Goal: Task Accomplishment & Management: Use online tool/utility

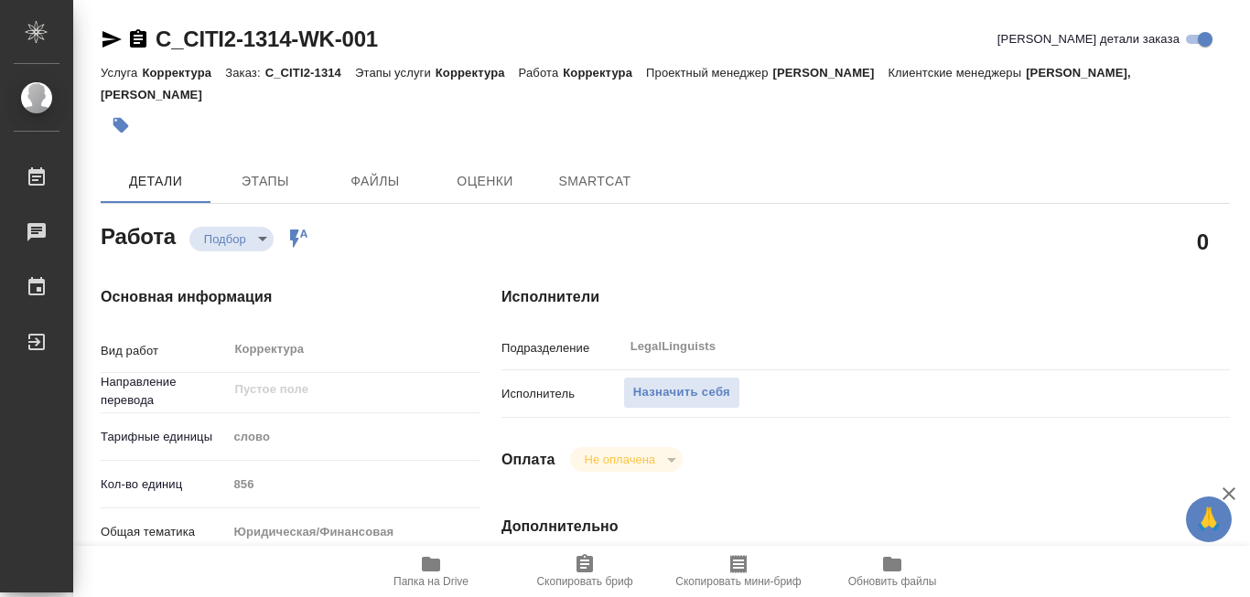
type textarea "x"
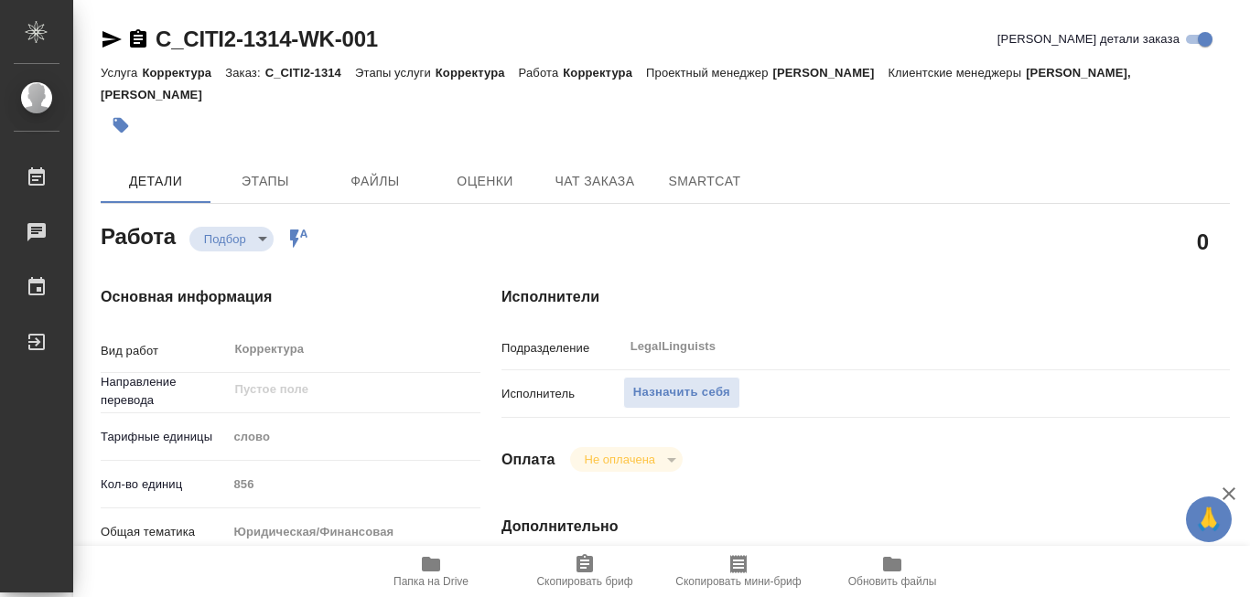
type textarea "x"
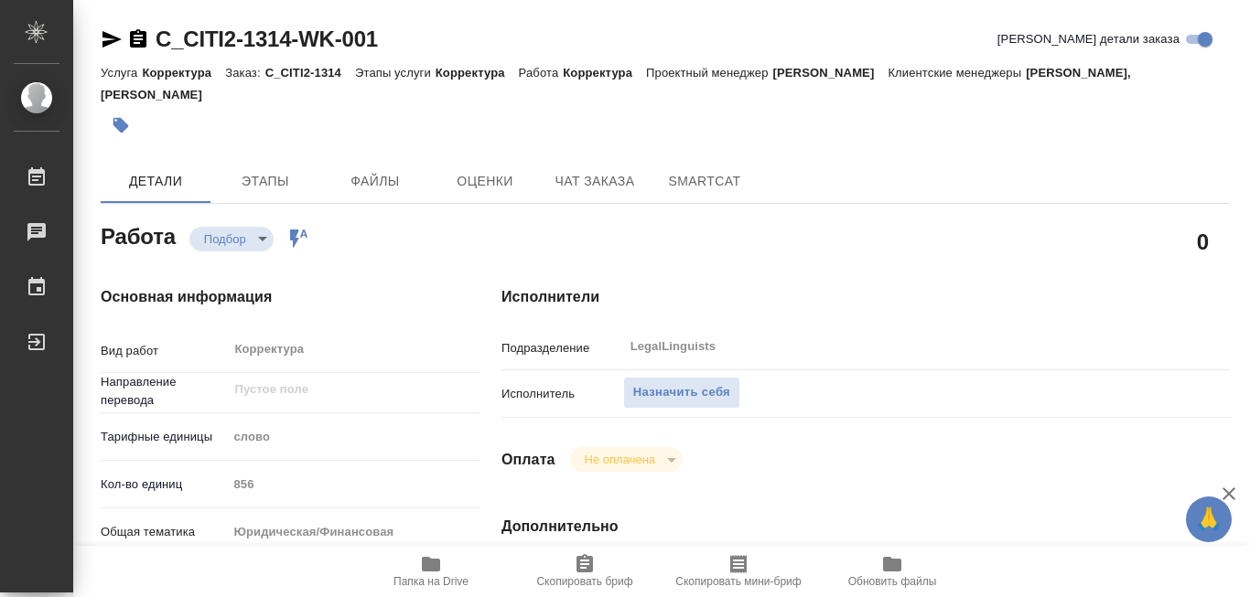
type textarea "x"
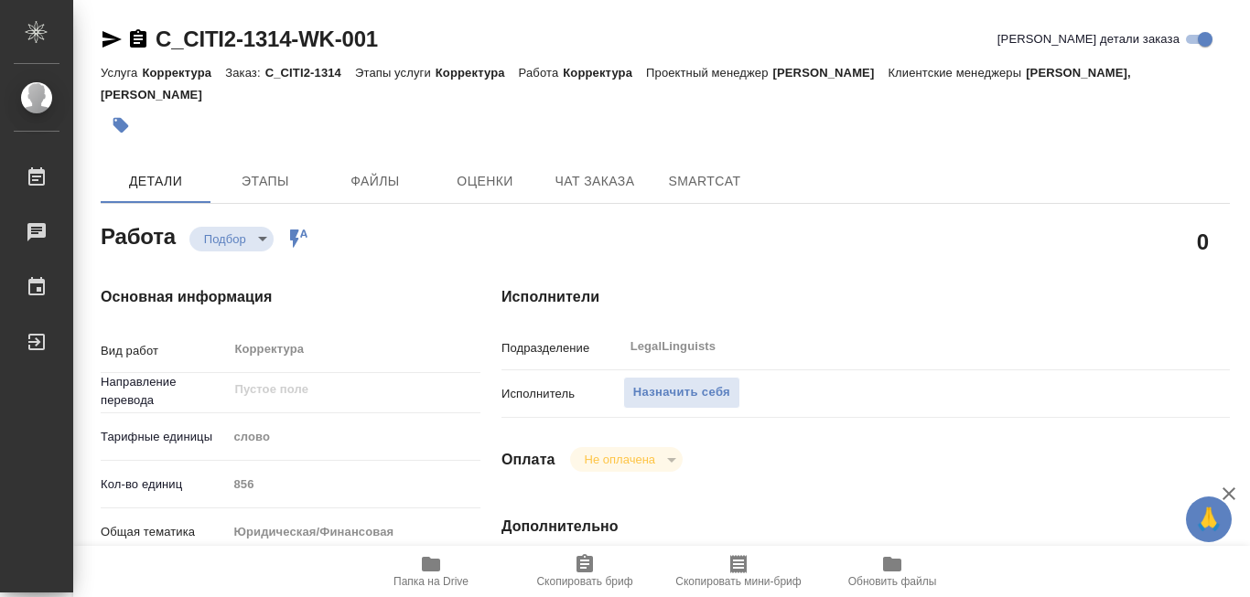
type textarea "x"
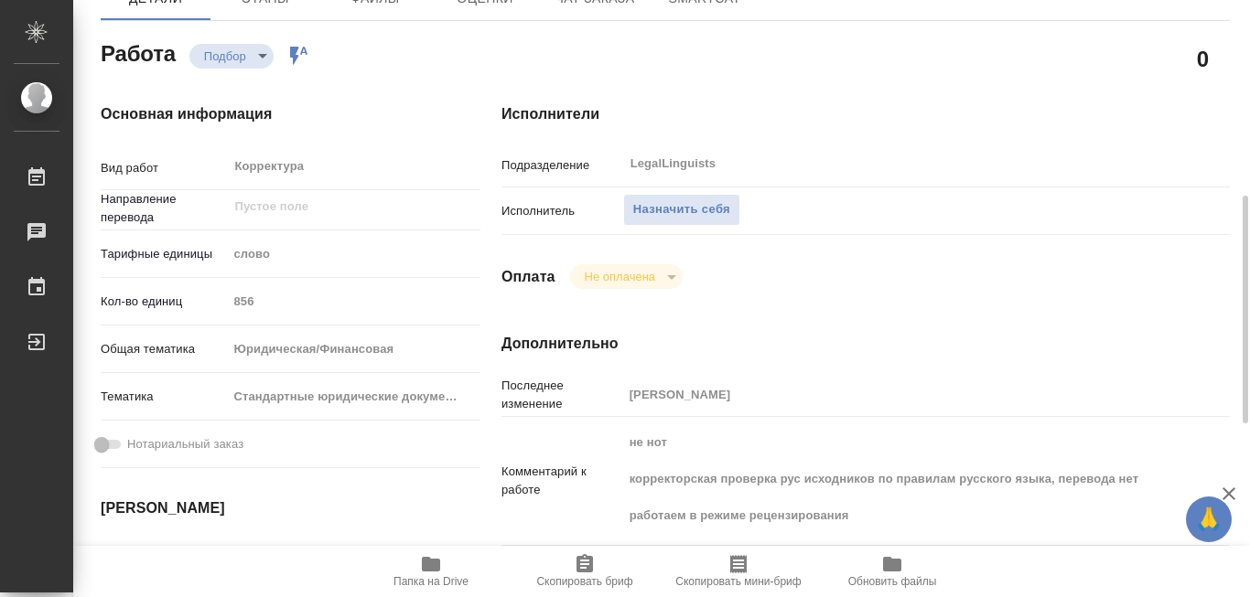
scroll to position [274, 0]
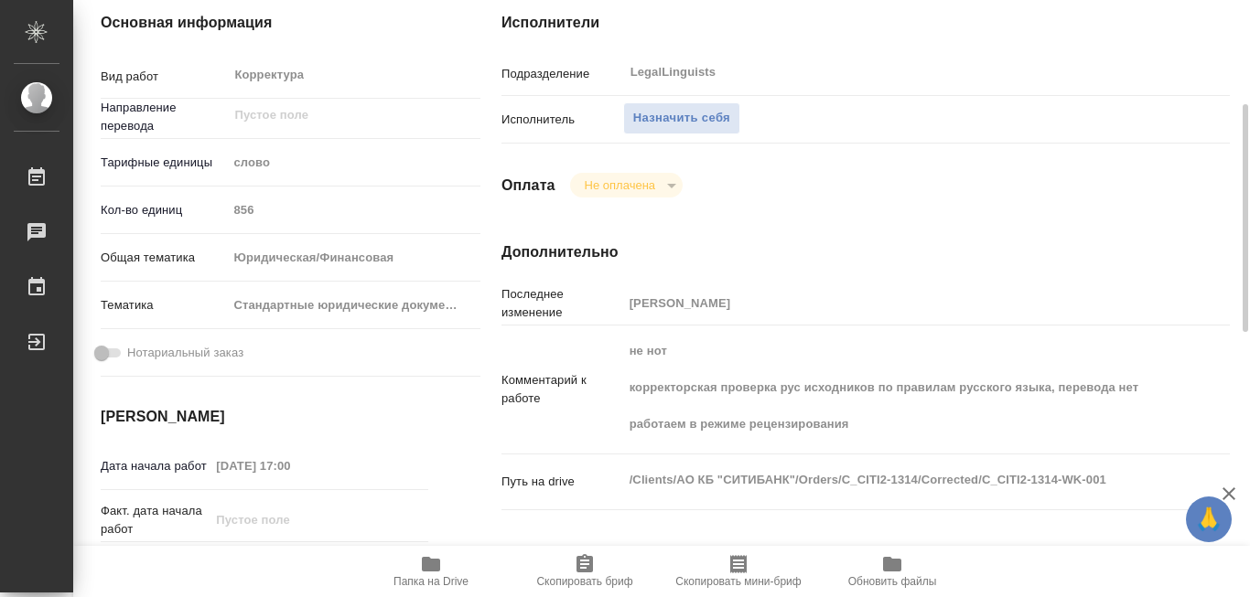
click at [431, 558] on icon "button" at bounding box center [431, 564] width 18 height 15
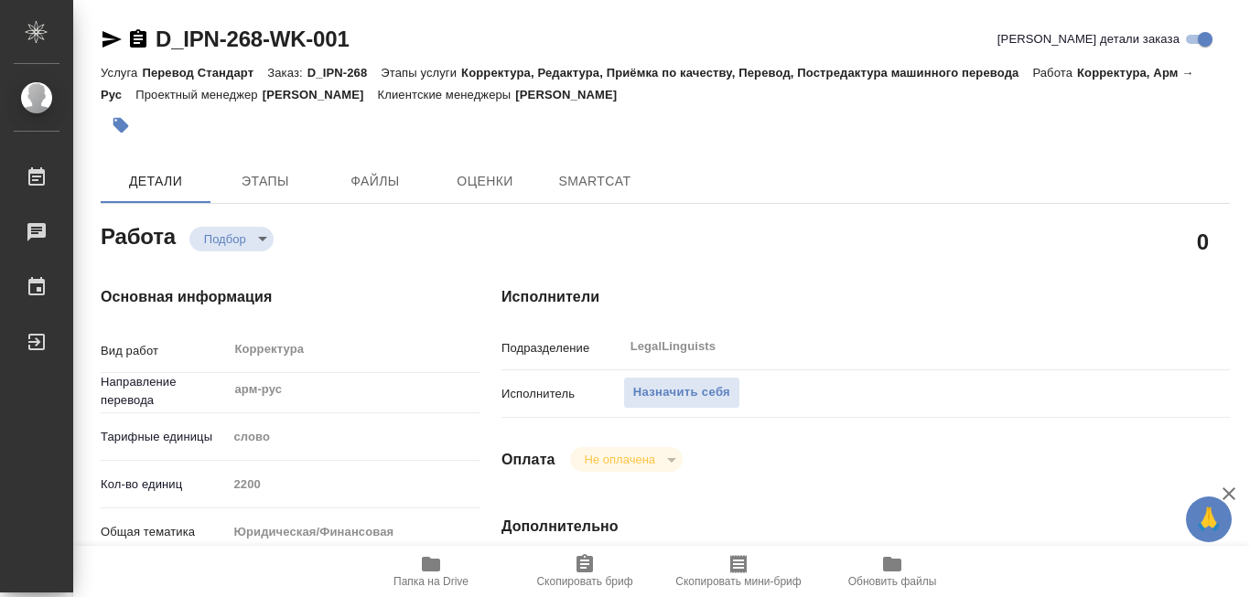
type textarea "x"
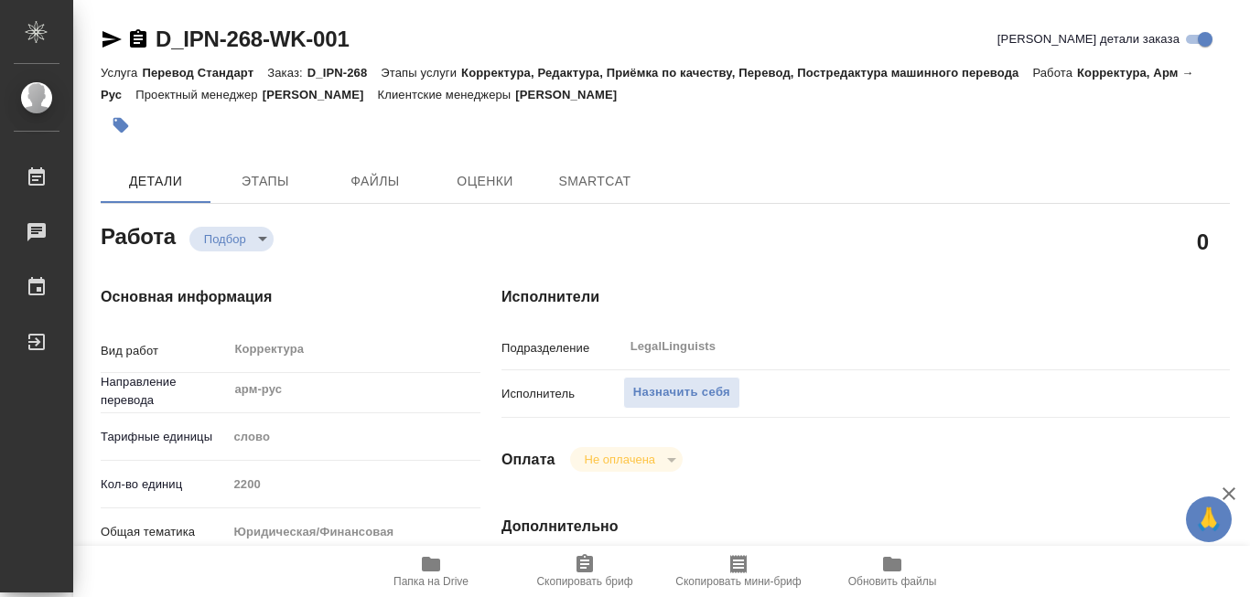
type textarea "x"
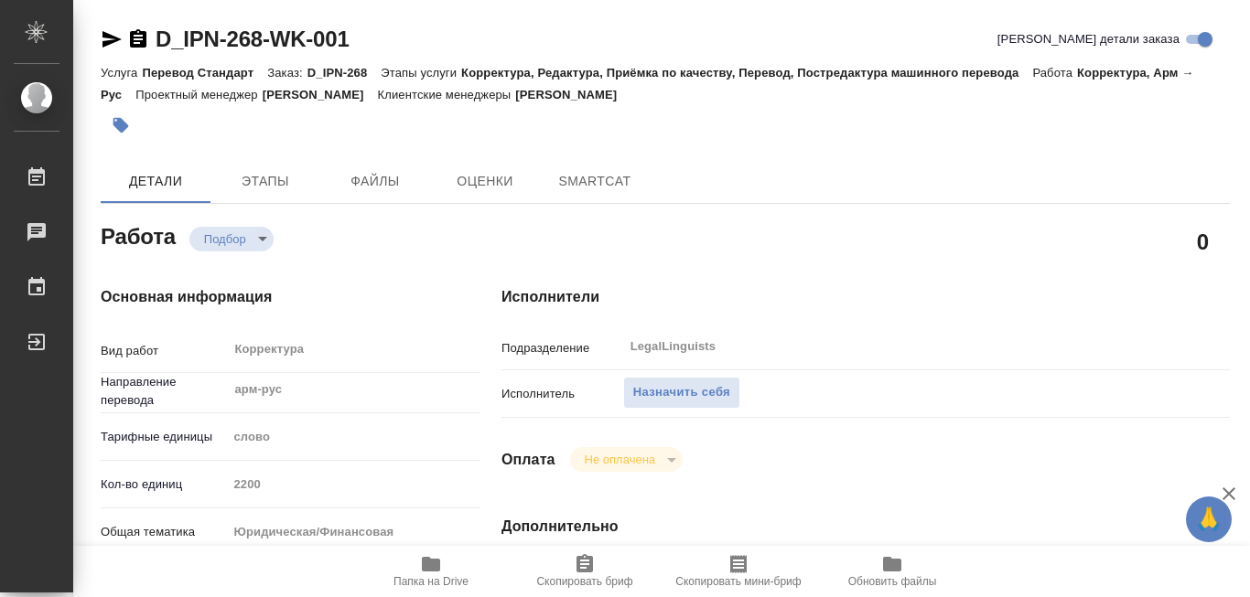
type textarea "x"
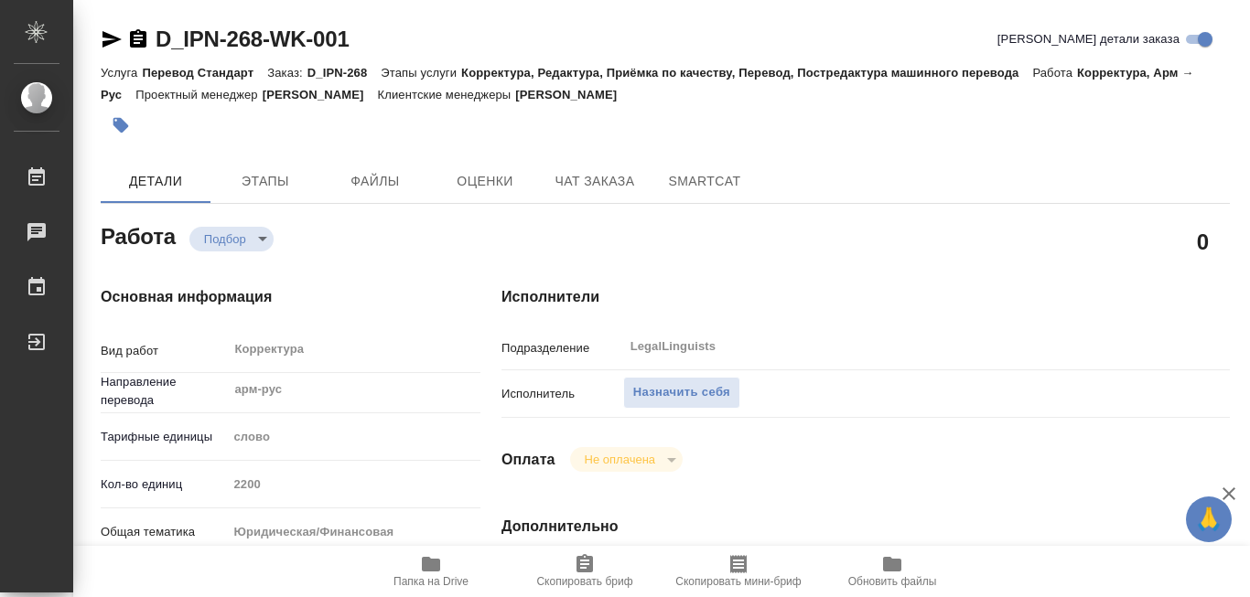
type textarea "x"
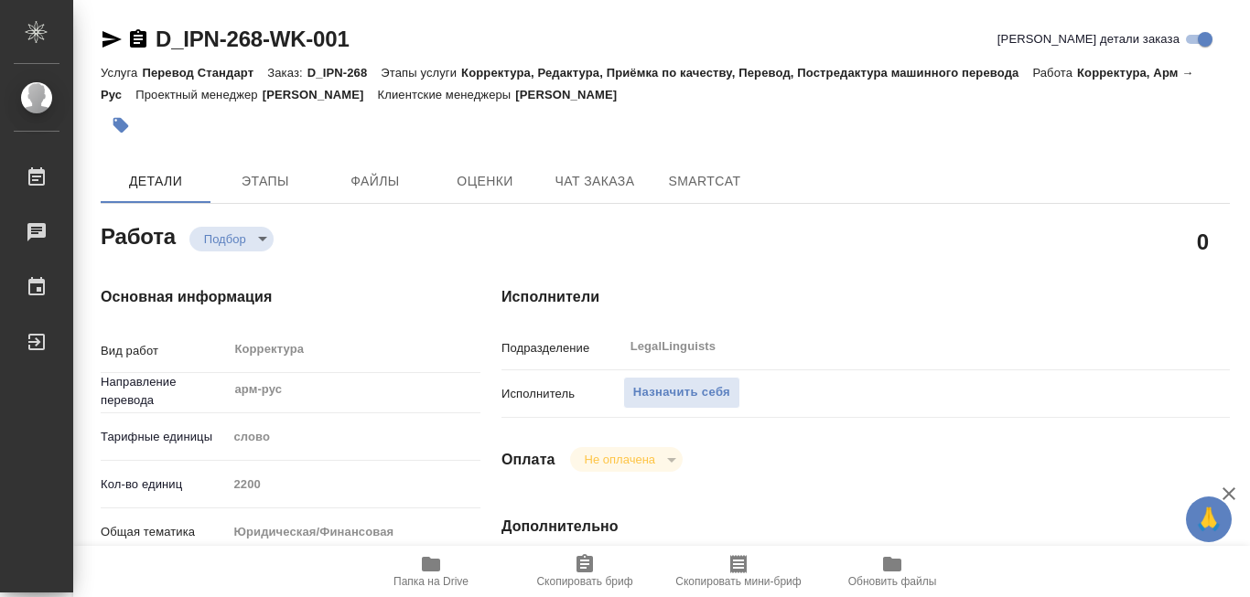
type textarea "x"
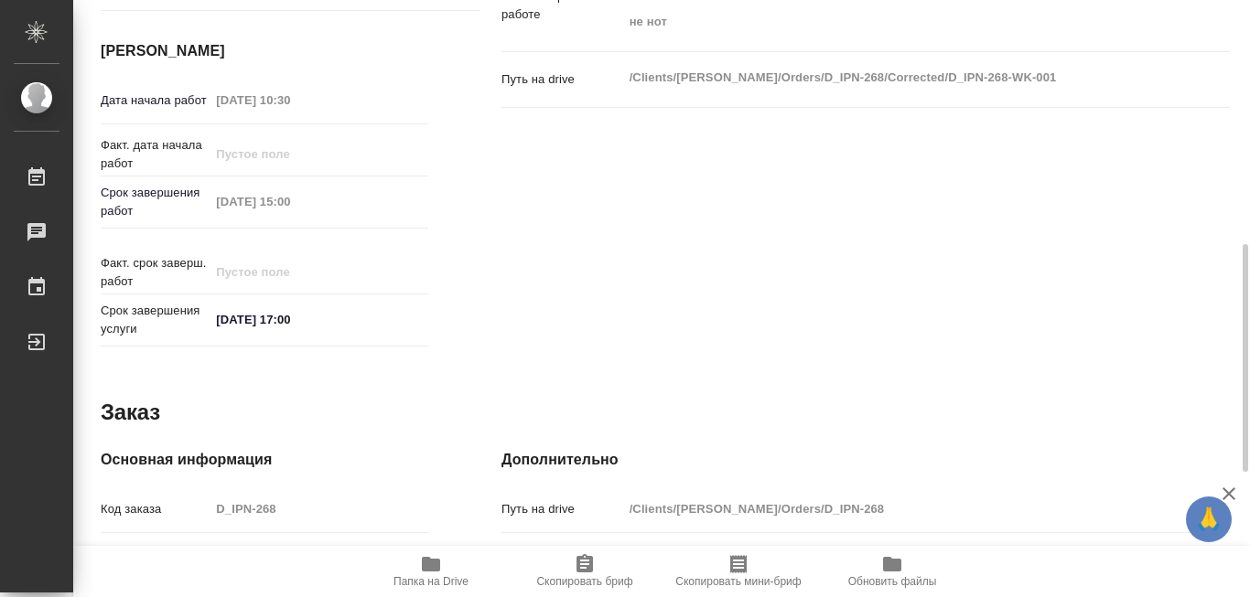
scroll to position [732, 0]
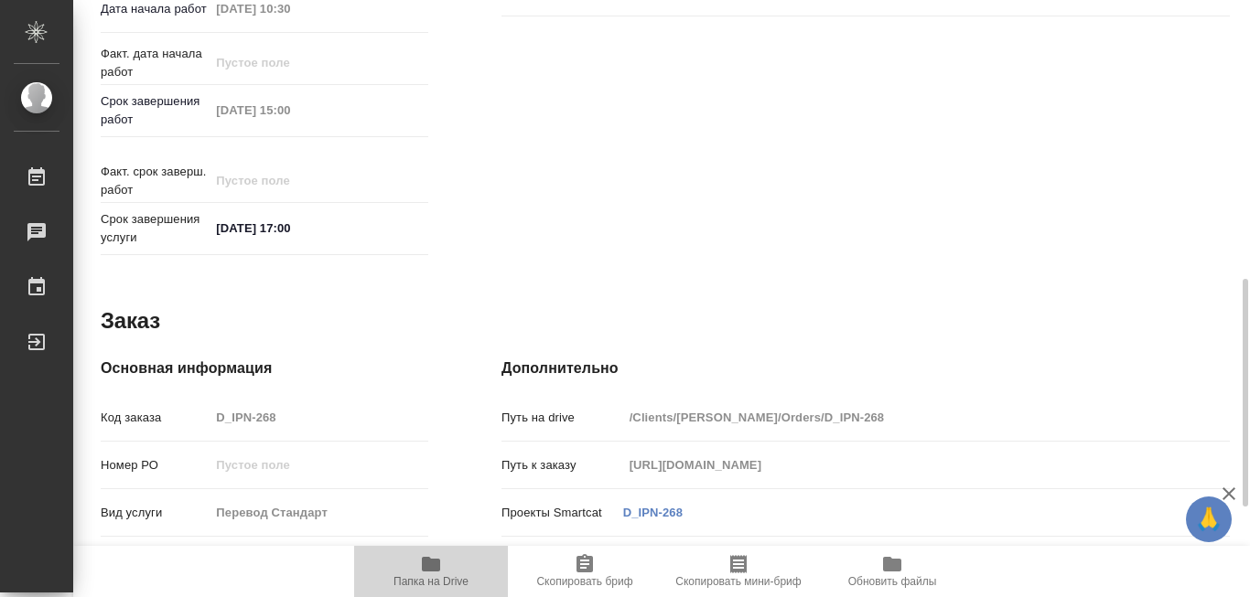
click at [425, 562] on icon "button" at bounding box center [431, 564] width 18 height 15
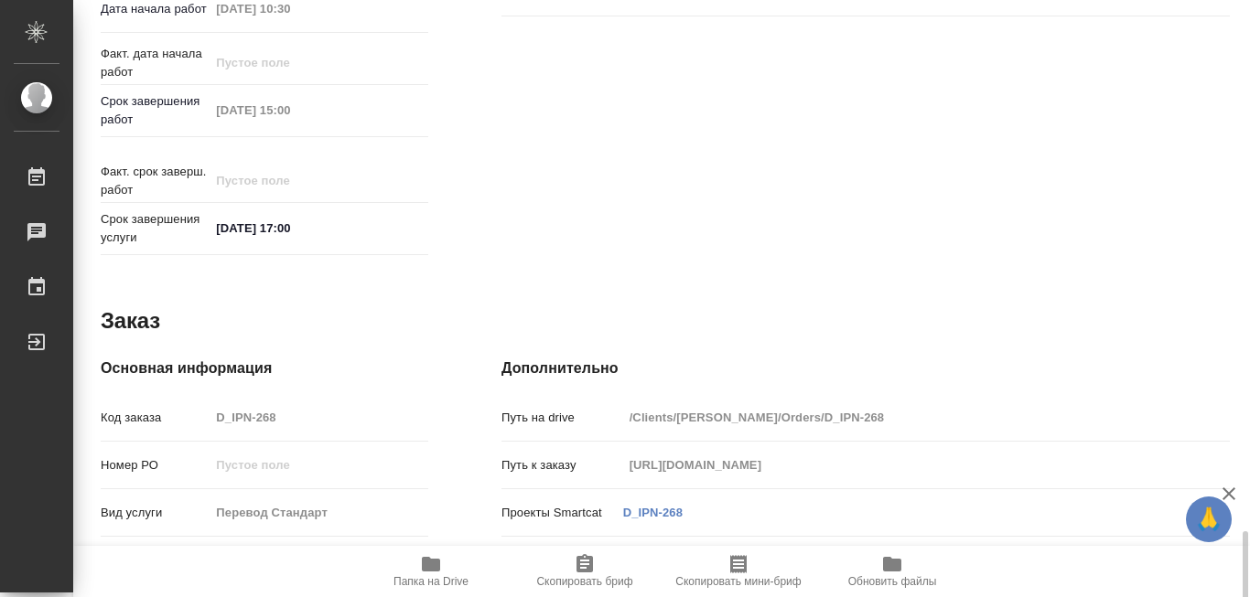
scroll to position [968, 0]
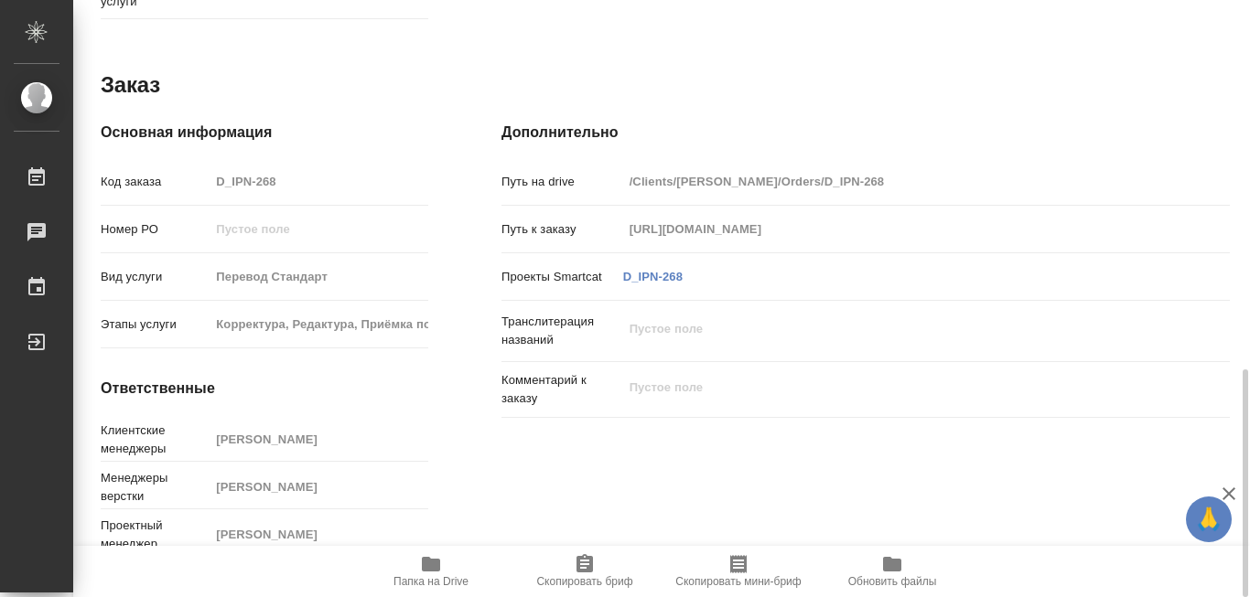
drag, startPoint x: 770, startPoint y: 172, endPoint x: 849, endPoint y: 172, distance: 78.7
click at [849, 172] on input "/Clients/Иванян/Orders/D_IPN-268" at bounding box center [896, 181] width 546 height 27
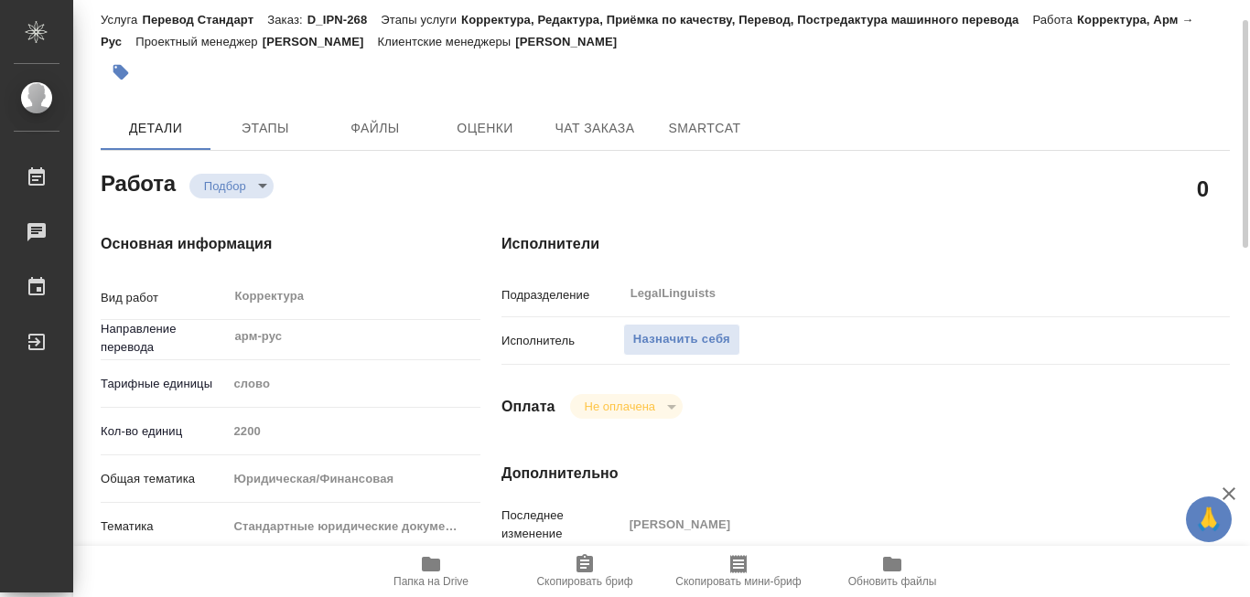
scroll to position [0, 0]
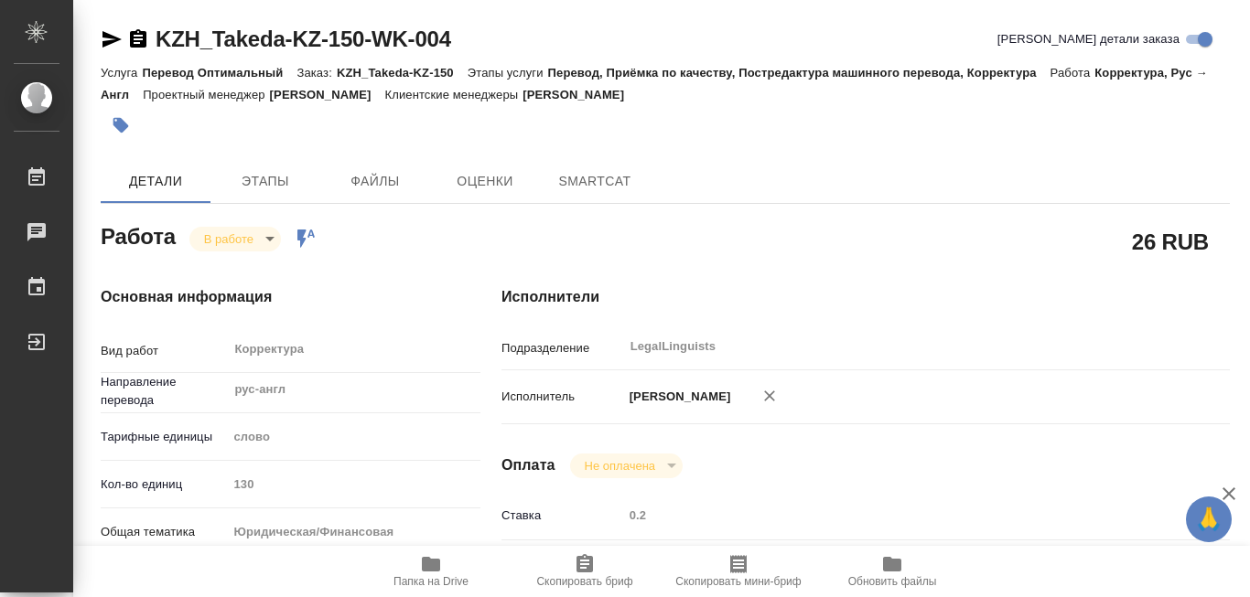
type textarea "x"
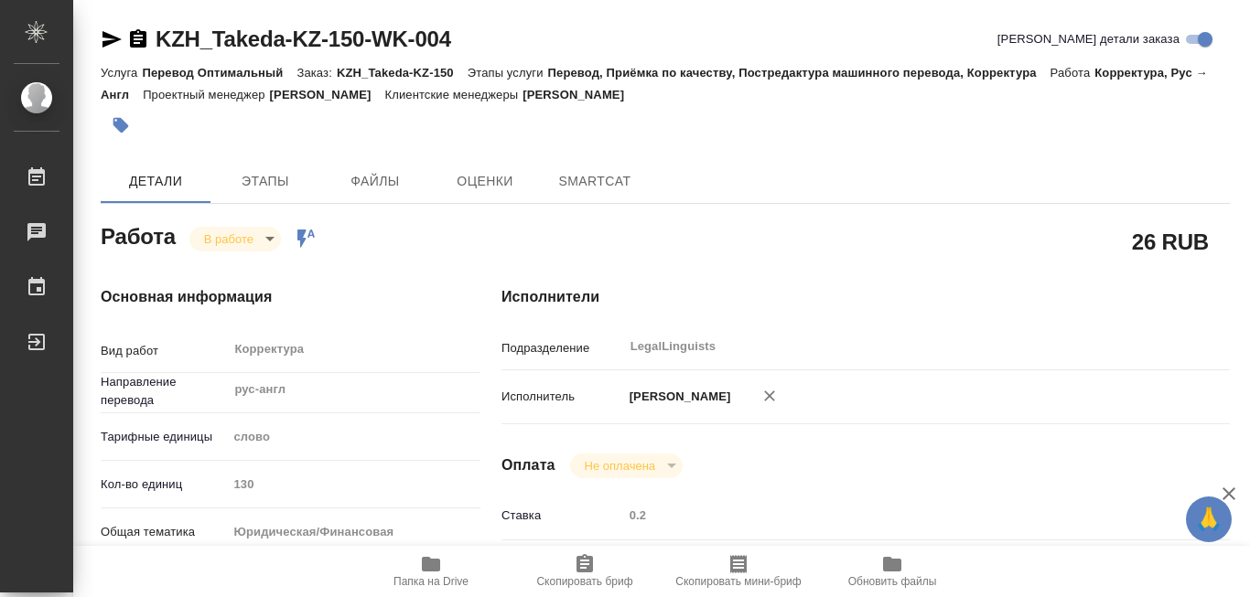
type textarea "x"
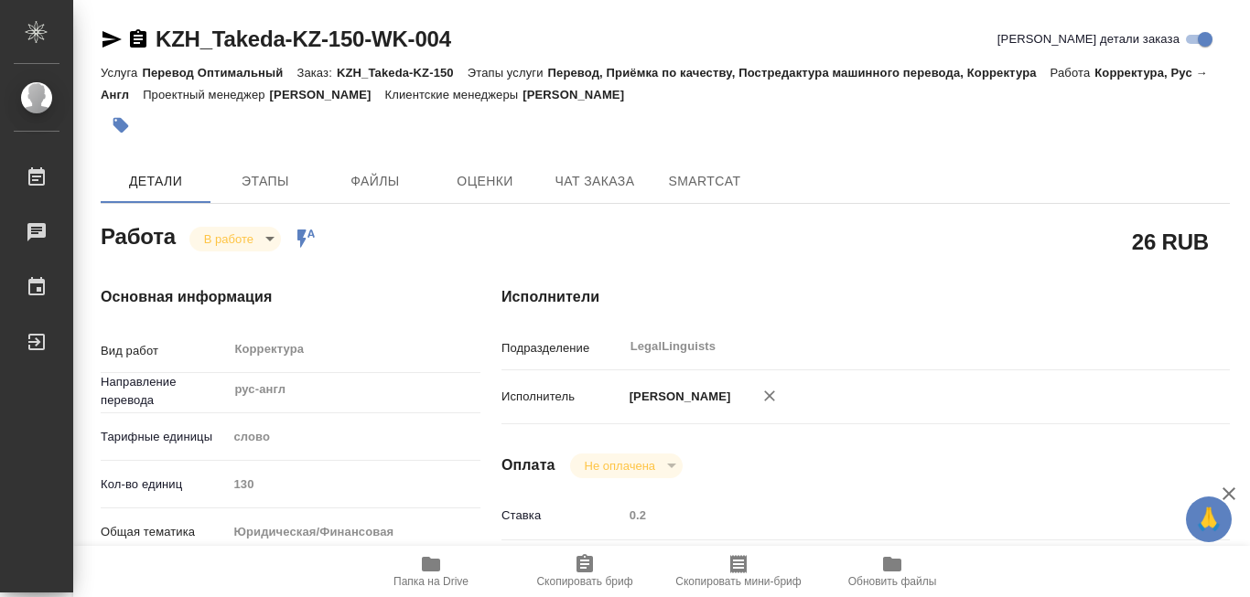
type textarea "x"
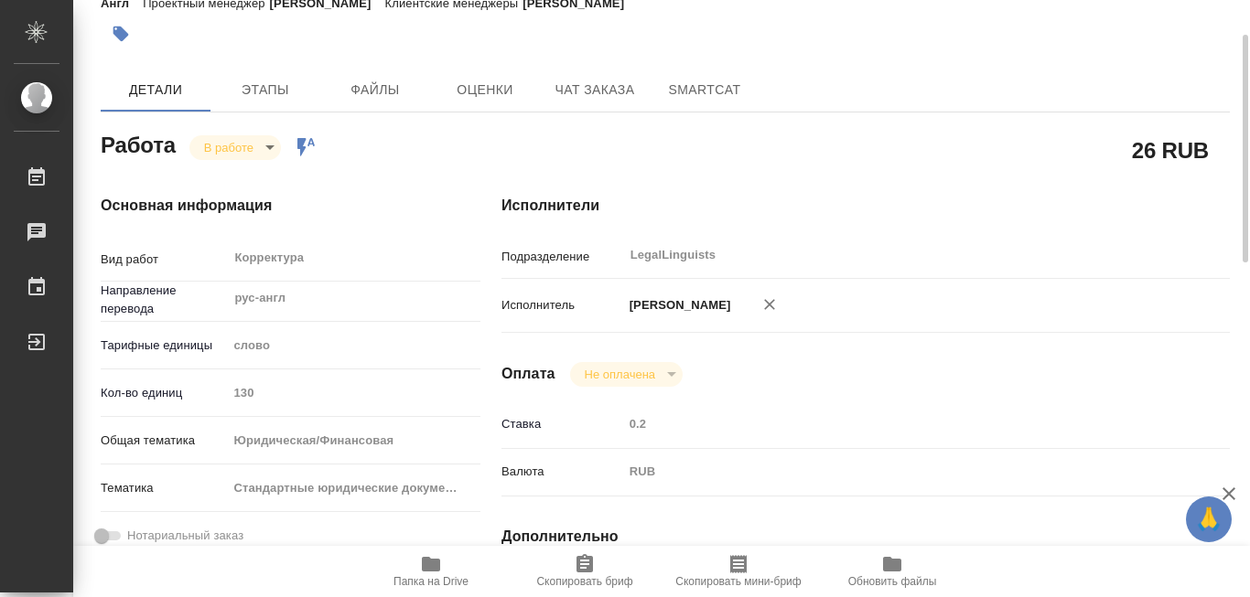
scroll to position [183, 0]
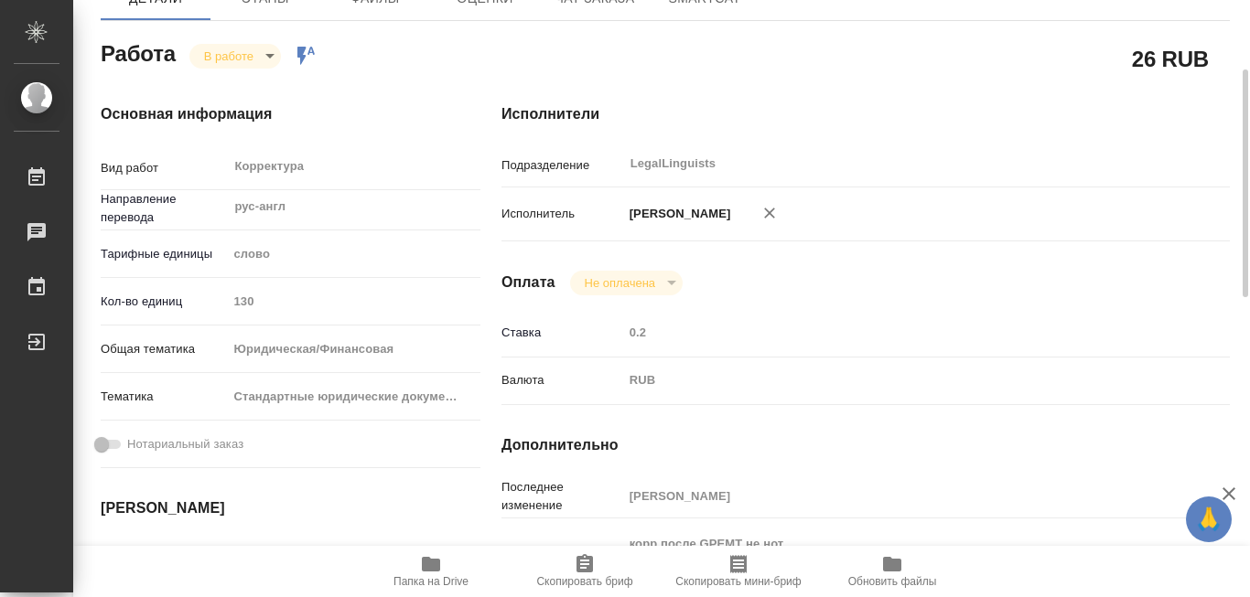
type textarea "x"
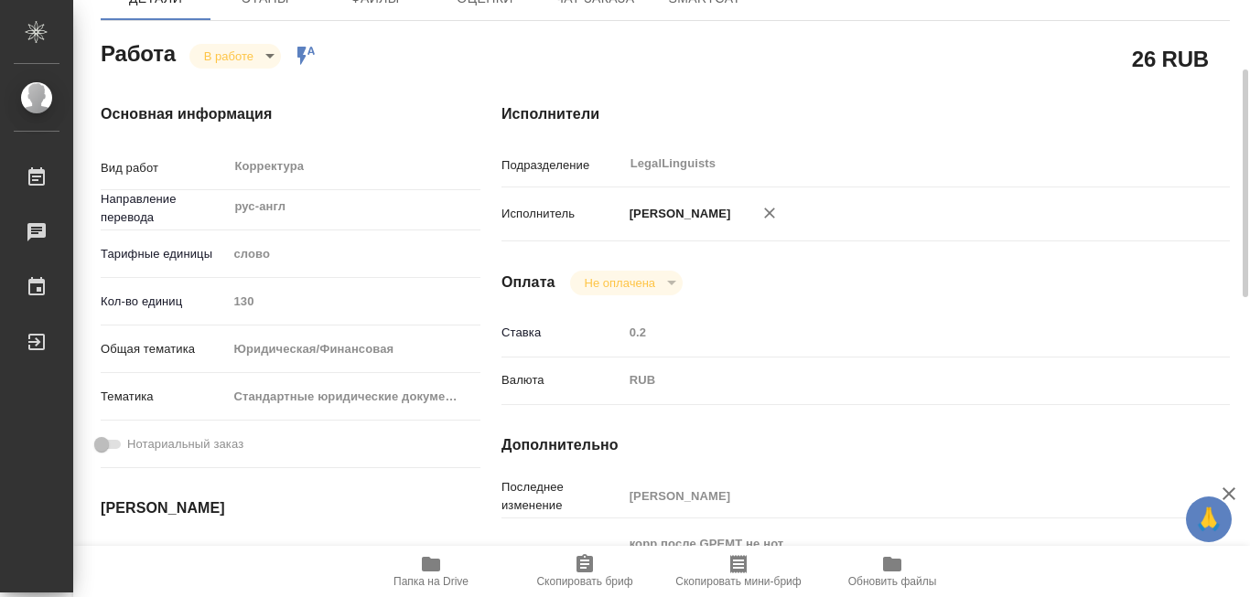
click at [428, 565] on icon "button" at bounding box center [431, 564] width 18 height 15
